Goal: Task Accomplishment & Management: Use online tool/utility

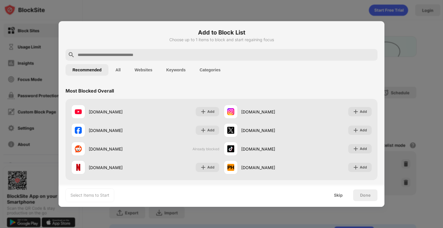
click at [416, 111] on div at bounding box center [221, 114] width 443 height 228
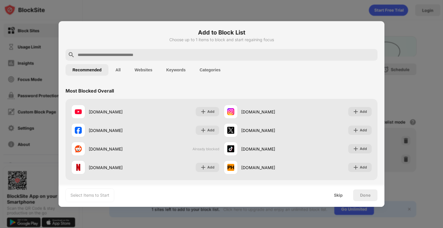
click at [416, 111] on div at bounding box center [221, 114] width 443 height 228
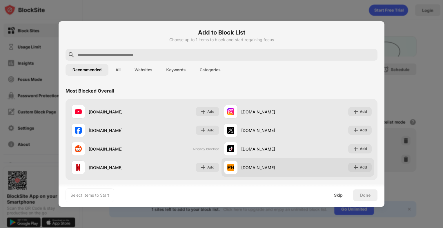
click at [418, 20] on div at bounding box center [221, 114] width 443 height 228
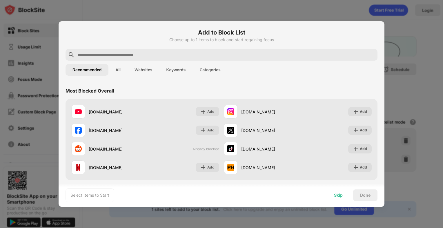
click at [339, 193] on div "Skip" at bounding box center [338, 195] width 9 height 5
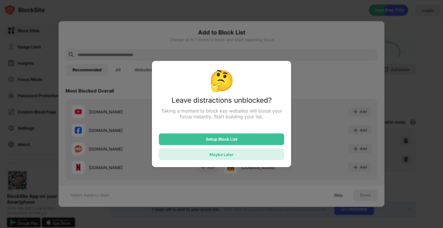
click at [261, 152] on div "Maybe Later" at bounding box center [221, 155] width 125 height 12
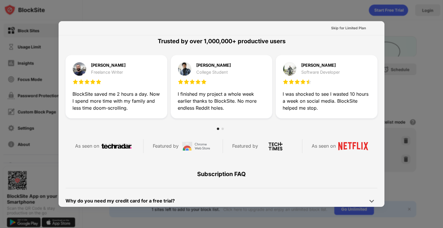
scroll to position [283, 0]
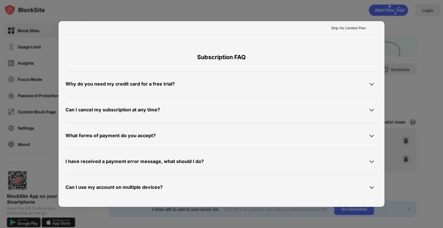
click at [404, 38] on div at bounding box center [221, 114] width 443 height 228
click at [355, 28] on div "Skip for Limited Plan" at bounding box center [348, 28] width 35 height 6
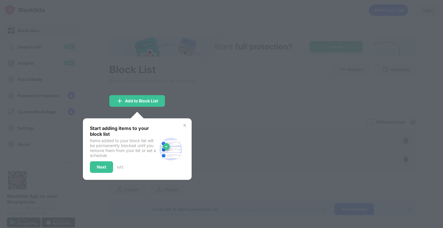
click at [269, 87] on div at bounding box center [221, 114] width 443 height 228
click at [185, 126] on img at bounding box center [184, 125] width 5 height 5
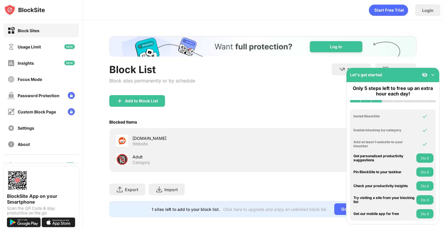
click at [191, 163] on div "Adult Category" at bounding box center [198, 159] width 131 height 11
click at [434, 74] on div "Let's get started" at bounding box center [393, 75] width 93 height 14
click at [434, 74] on img at bounding box center [433, 75] width 6 height 6
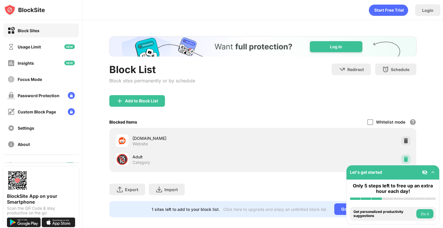
click at [403, 158] on img at bounding box center [406, 159] width 6 height 6
